Goal: Navigation & Orientation: Find specific page/section

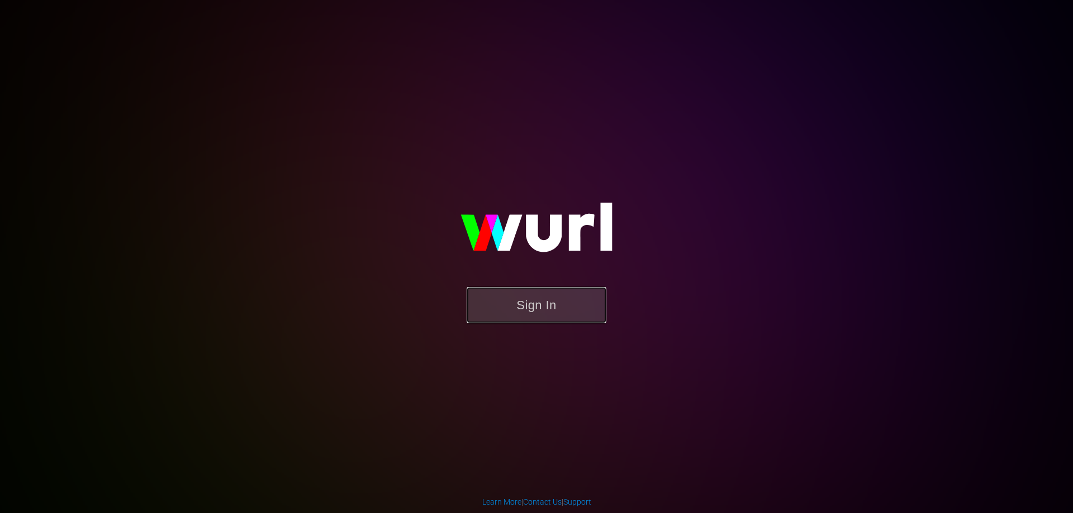
click at [551, 312] on button "Sign In" at bounding box center [536, 305] width 140 height 36
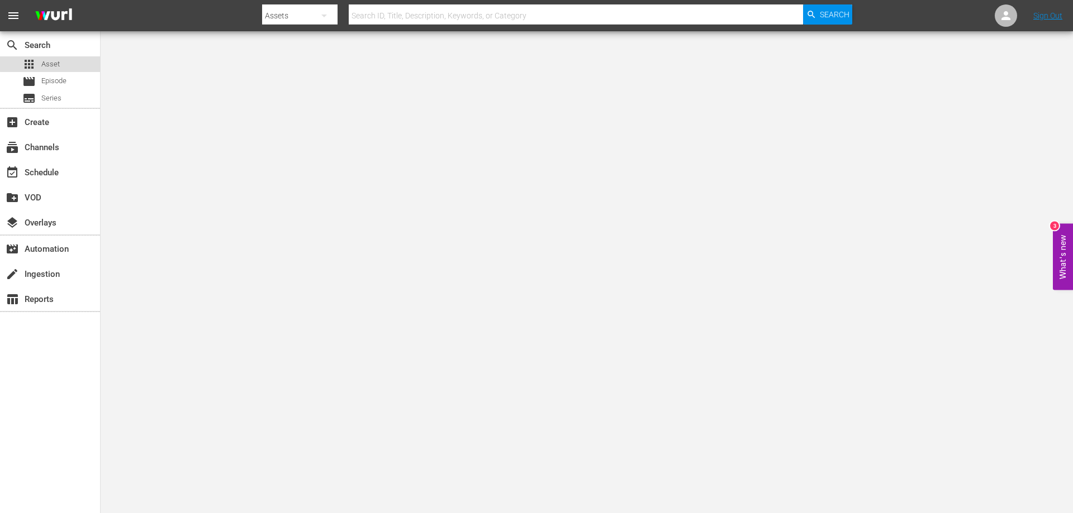
click at [51, 60] on span "Asset" at bounding box center [50, 64] width 18 height 11
